Goal: Complete application form: Complete application form

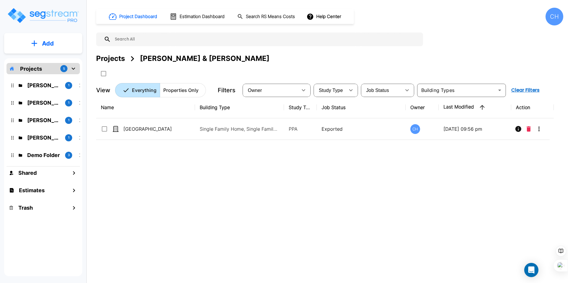
click at [51, 42] on p "Add" at bounding box center [48, 43] width 12 height 9
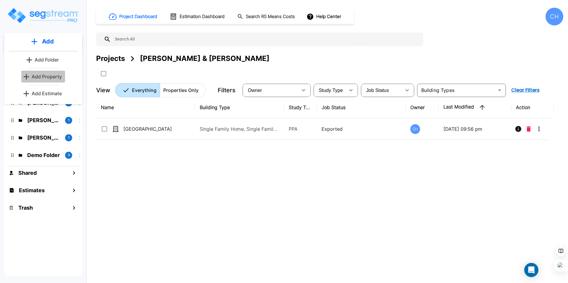
click at [52, 74] on p "Add Property" at bounding box center [47, 76] width 30 height 7
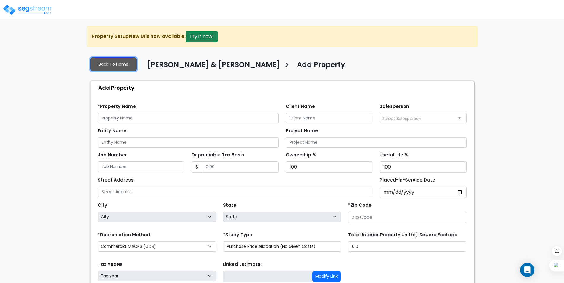
click at [113, 62] on link "Back To Home" at bounding box center [113, 64] width 46 height 14
click at [196, 40] on button "Try it now!" at bounding box center [202, 36] width 32 height 11
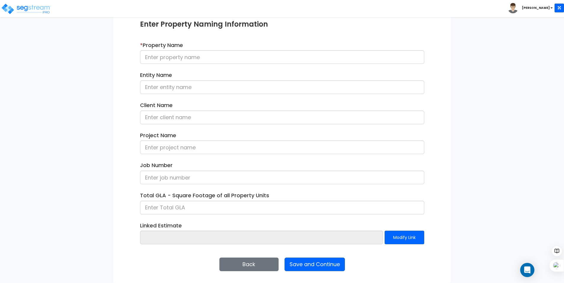
scroll to position [12, 0]
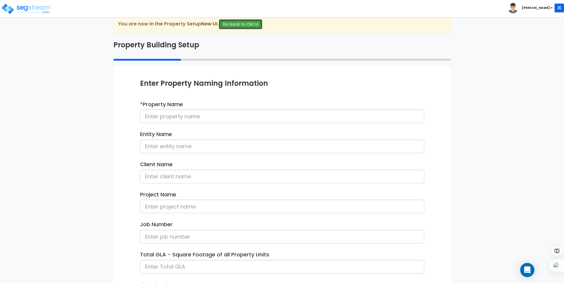
click at [239, 22] on button "Go back to Old UI" at bounding box center [241, 24] width 44 height 10
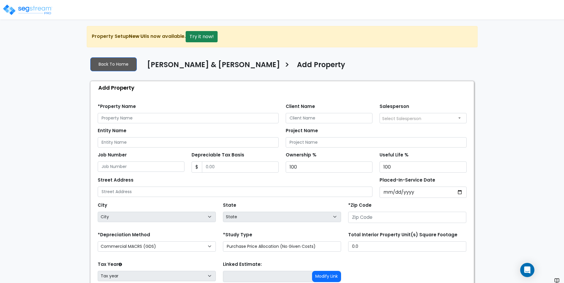
click at [36, 8] on img at bounding box center [27, 10] width 50 height 12
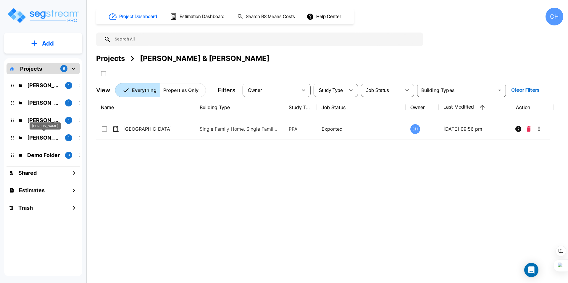
click at [41, 134] on p "Suzanne Moore" at bounding box center [43, 138] width 33 height 8
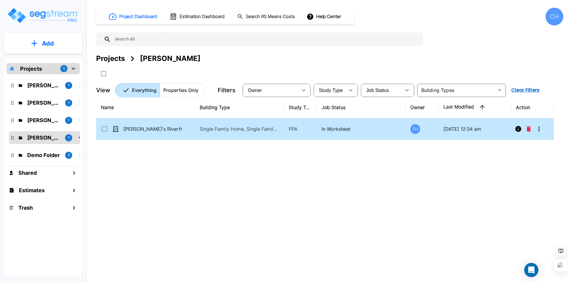
click at [190, 132] on td "[PERSON_NAME]'s Riverfront Retreat" at bounding box center [145, 129] width 99 height 22
click at [181, 131] on p "[PERSON_NAME]'s Riverfront Retreat" at bounding box center [152, 128] width 59 height 7
checkbox input "true"
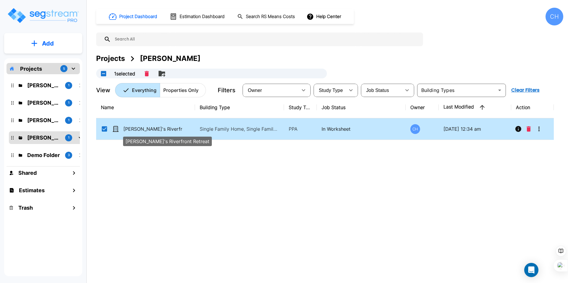
click at [181, 131] on p "[PERSON_NAME]'s Riverfront Retreat" at bounding box center [152, 128] width 59 height 7
click at [341, 126] on p "In Worksheet" at bounding box center [362, 128] width 80 height 7
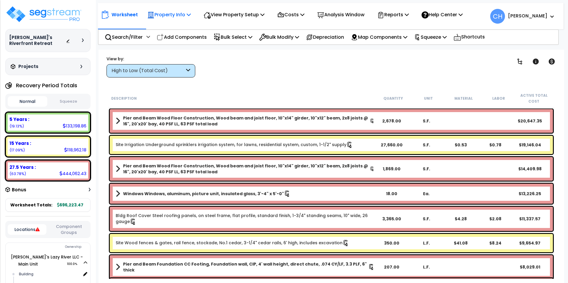
click at [179, 14] on p "Property Info" at bounding box center [169, 15] width 44 height 8
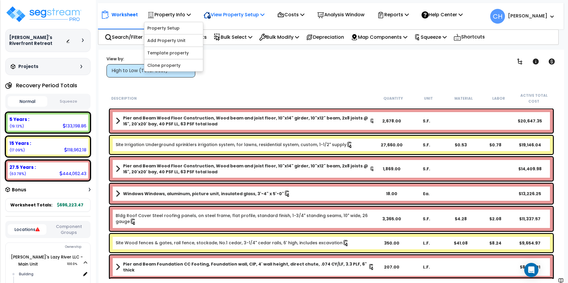
click at [191, 13] on p "View Property Setup" at bounding box center [169, 15] width 44 height 8
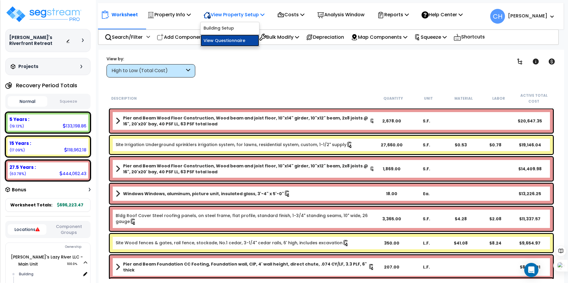
click at [233, 43] on link "View Questionnaire" at bounding box center [230, 41] width 59 height 12
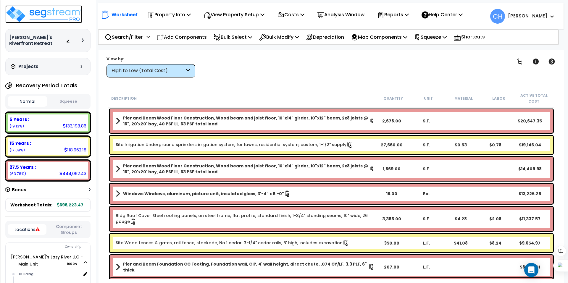
click at [35, 9] on img at bounding box center [43, 14] width 77 height 18
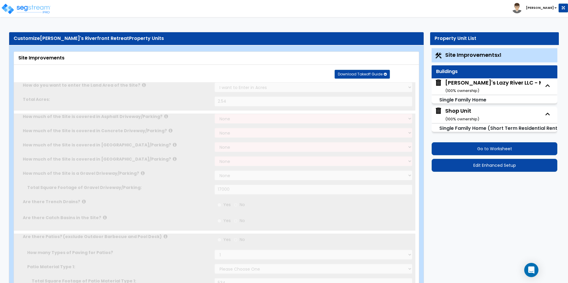
type input "2.54"
select select "2"
type input "17000"
radio input "true"
select select "3"
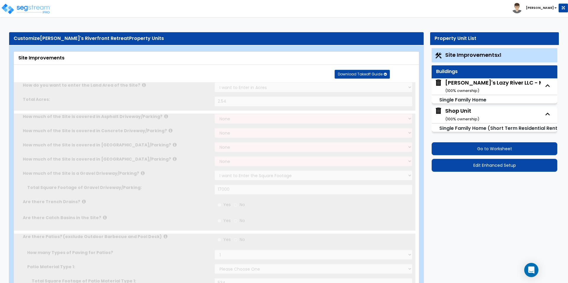
select select "3"
type input "534"
select select "4"
type input "100"
select select "2"
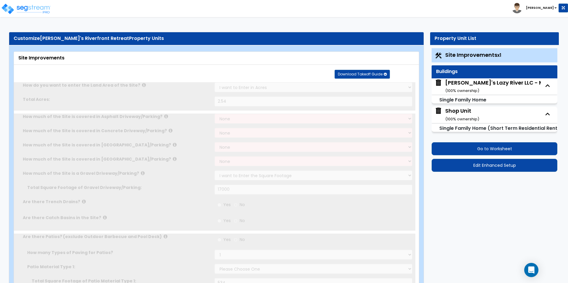
type input "150"
radio input "true"
type input "2"
select select "2"
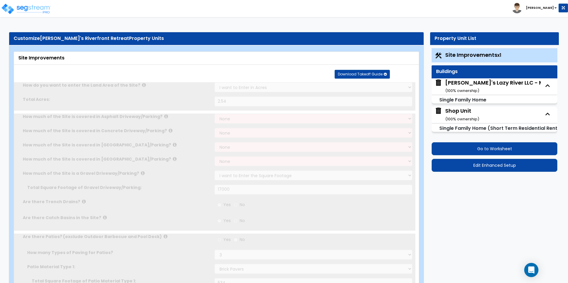
radio input "true"
select select "2"
select select "4"
select select "1"
type input "25"
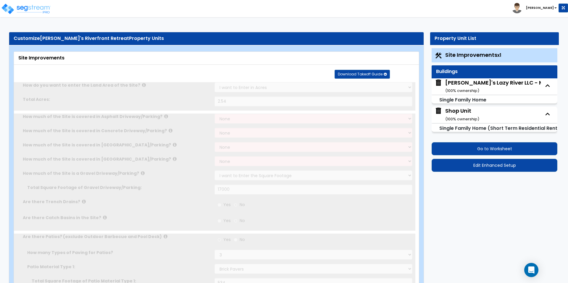
radio input "true"
select select "1"
type input "1"
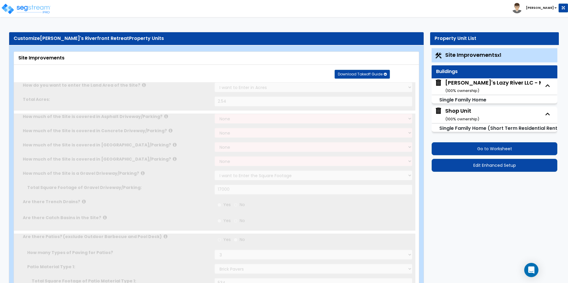
radio input "true"
type input "350"
radio input "true"
select select "2"
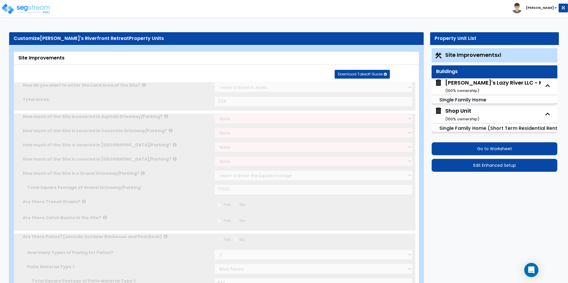
select select "2"
select select "1"
radio input "true"
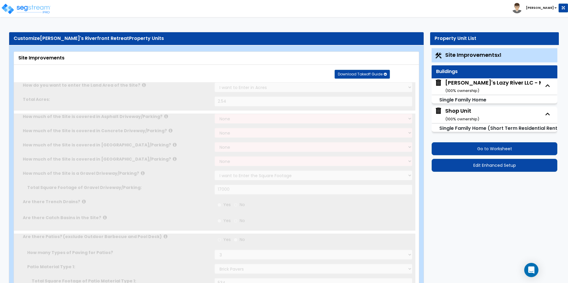
select select "1"
select select "2"
select select "1"
type input "12"
select select "1"
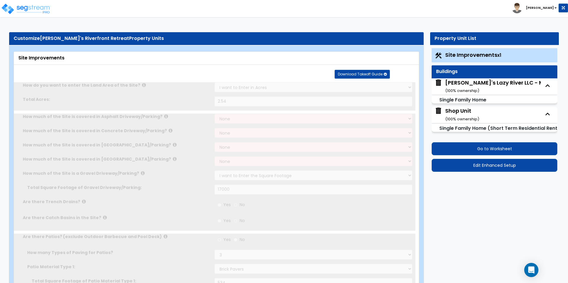
select select "1"
radio input "true"
type input "5"
type input "20"
radio input "true"
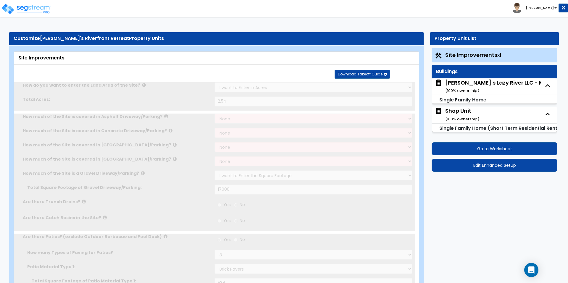
radio input "true"
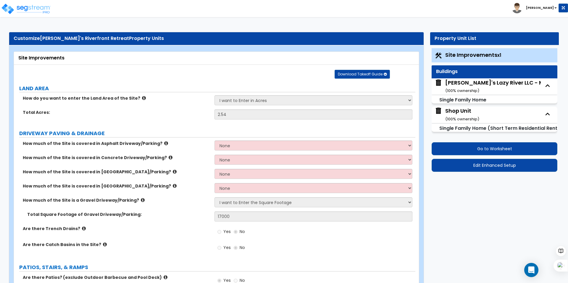
click at [454, 54] on span "Site Improvements x1" at bounding box center [473, 54] width 56 height 7
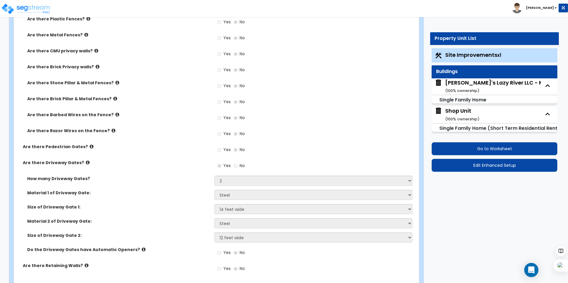
scroll to position [1243, 0]
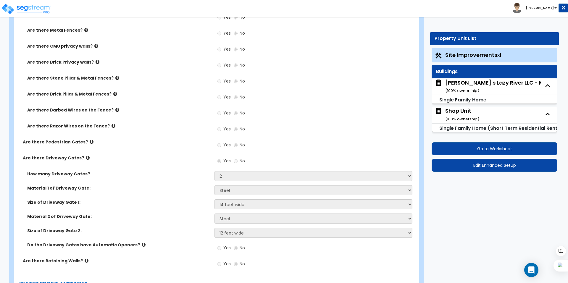
drag, startPoint x: 177, startPoint y: 124, endPoint x: 188, endPoint y: 127, distance: 11.6
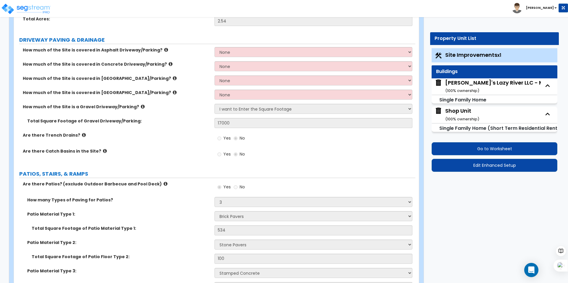
scroll to position [0, 0]
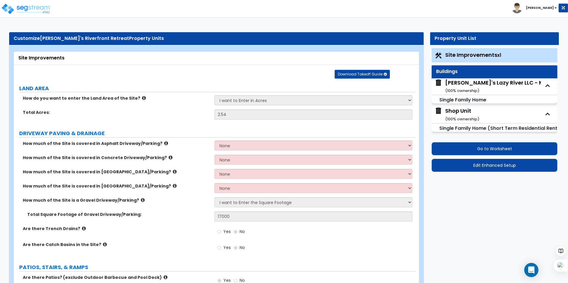
click at [509, 85] on div "Lucy's Lazy River LLC - Main Unit ( 100 % ownership)" at bounding box center [505, 86] width 120 height 15
select select "1"
select select "7"
select select "1"
select select "2"
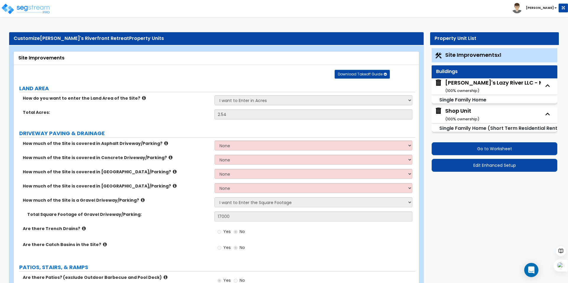
select select "2"
select select "3"
select select "4"
select select "1"
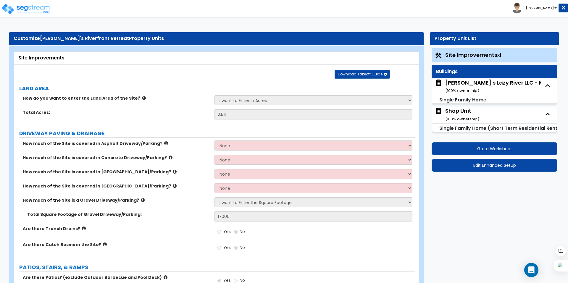
select select "2"
select select "1"
select select "2"
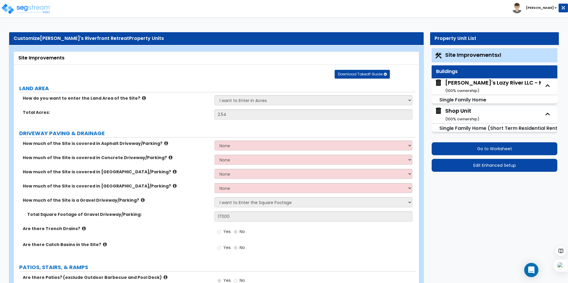
select select "3"
select select "1"
select select "2"
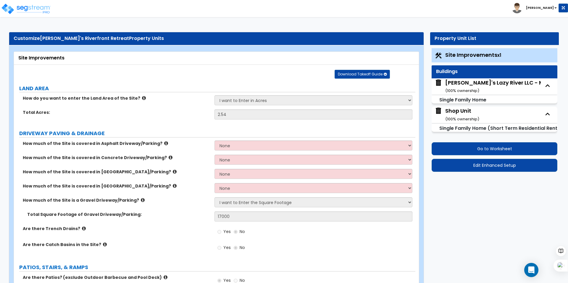
select select "2"
select select "1"
select select "6"
select select "3"
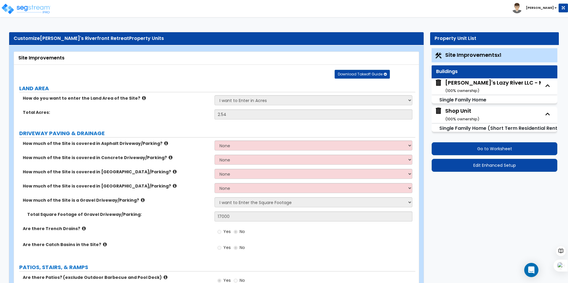
select select "2"
select select "7"
select select "2"
select select "3"
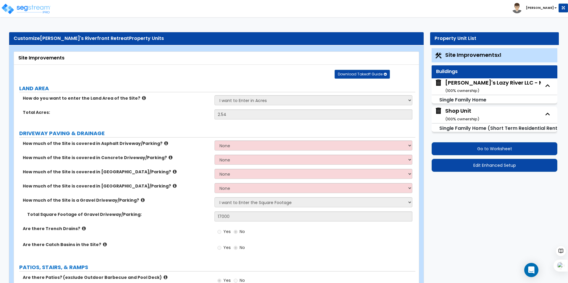
select select "4"
select select "3"
select select "2"
select select "3"
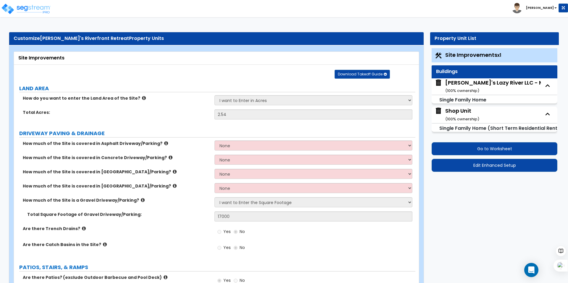
select select "4"
select select "3"
select select "2"
select select "1"
select select "4"
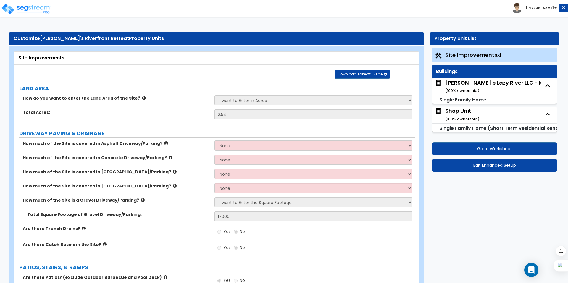
select select "4"
select select "1"
select select "2"
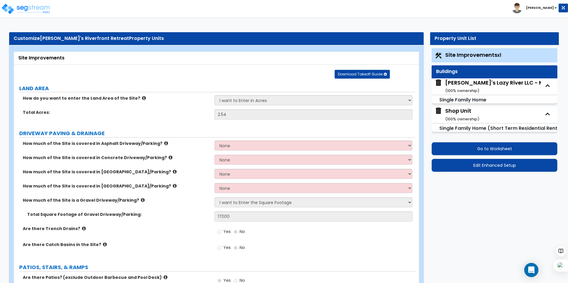
select select "2"
select select "3"
select select "2"
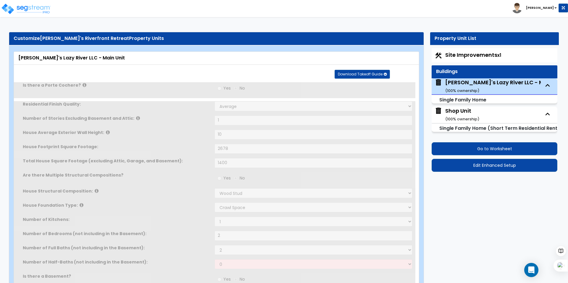
type input "7"
type input "4"
select select "2"
type input "1"
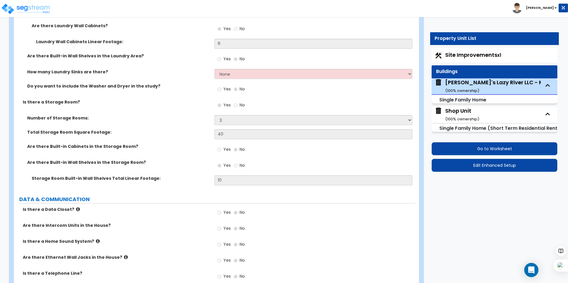
scroll to position [2781, 0]
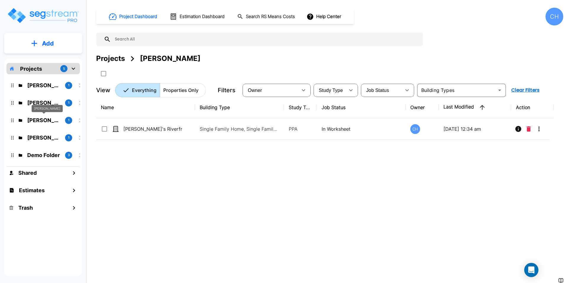
click at [40, 119] on p "[PERSON_NAME]" at bounding box center [43, 120] width 33 height 8
drag, startPoint x: 40, startPoint y: 119, endPoint x: 284, endPoint y: 172, distance: 249.6
click at [284, 172] on div "Name Building Type Study Type Job Status Owner Last Modified Action [STREET_ADD…" at bounding box center [325, 185] width 458 height 176
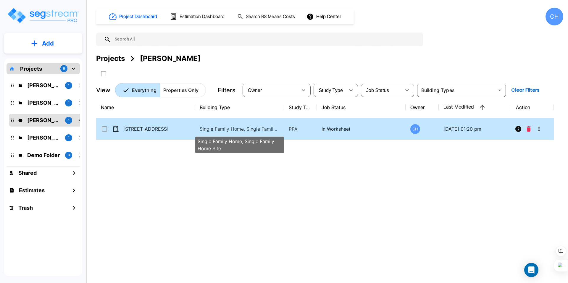
click at [242, 129] on p "Single Family Home, Single Family Home Site" at bounding box center [240, 128] width 80 height 7
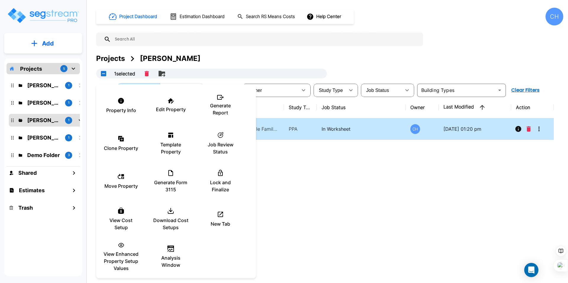
click at [300, 164] on div at bounding box center [284, 141] width 568 height 283
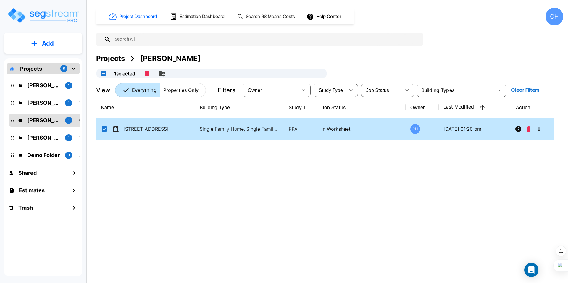
click at [272, 129] on p "Single Family Home, Single Family Home Site" at bounding box center [240, 128] width 80 height 7
checkbox input "false"
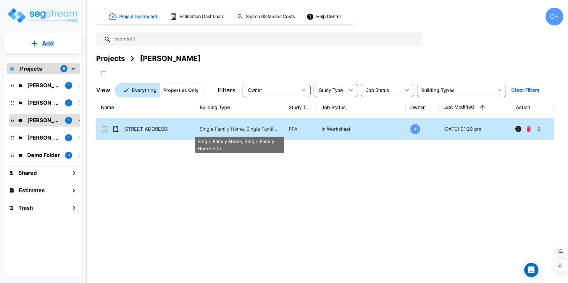
click at [272, 129] on p "Single Family Home, Single Family Home Site" at bounding box center [240, 128] width 80 height 7
